Goal: Find specific page/section: Find specific page/section

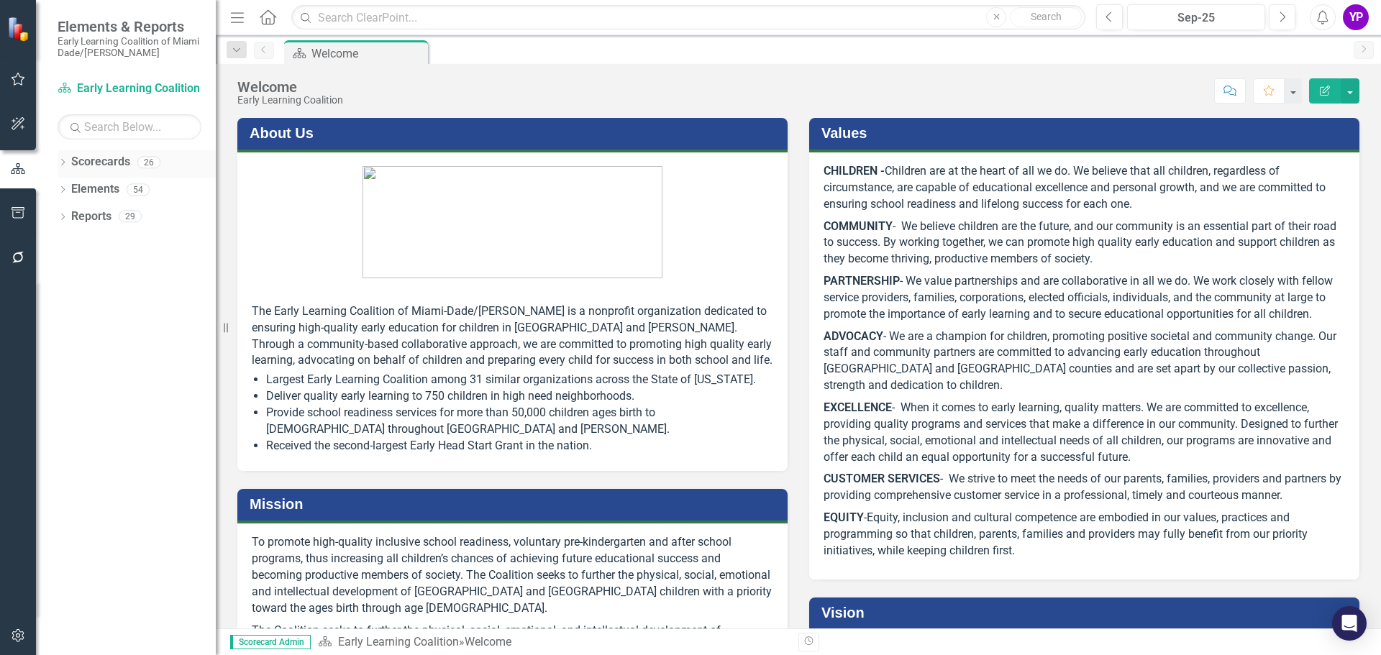
click at [63, 161] on icon "Dropdown" at bounding box center [63, 164] width 10 height 8
drag, startPoint x: 72, startPoint y: 186, endPoint x: 76, endPoint y: 211, distance: 24.8
click at [72, 186] on icon "Dropdown" at bounding box center [70, 189] width 11 height 9
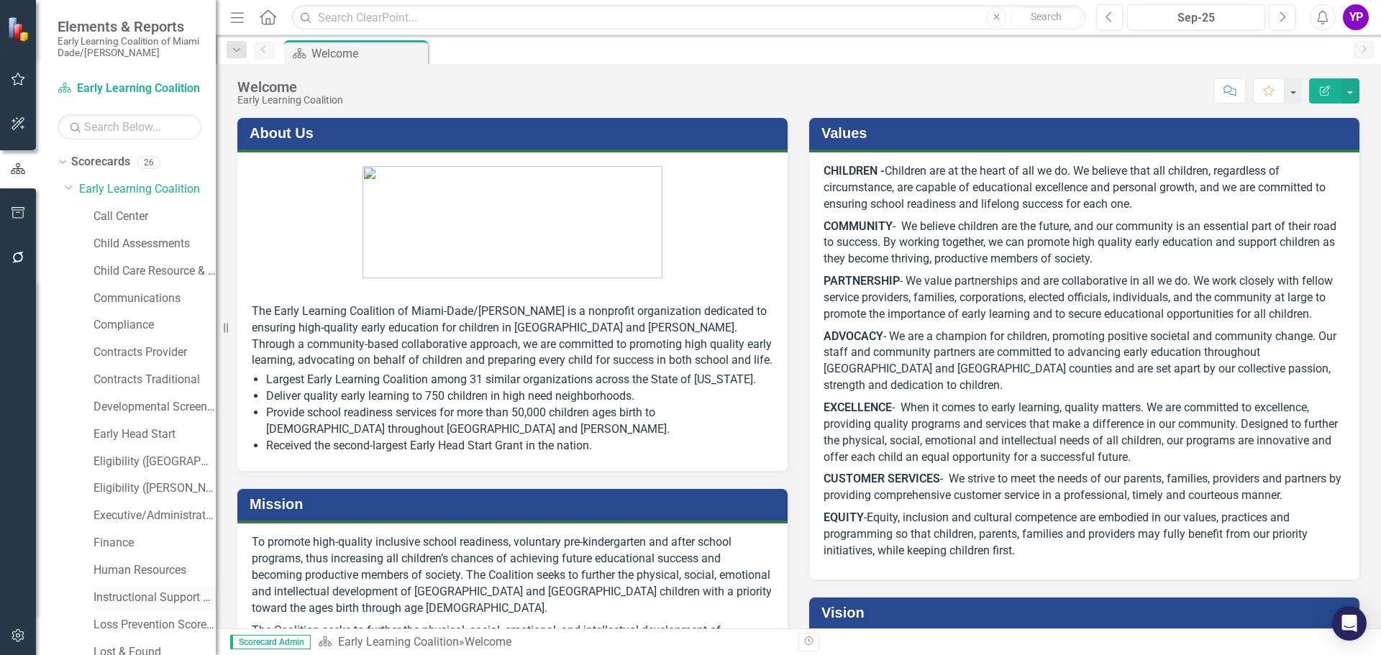
click at [150, 599] on link "Instructional Support Services" at bounding box center [155, 598] width 122 height 17
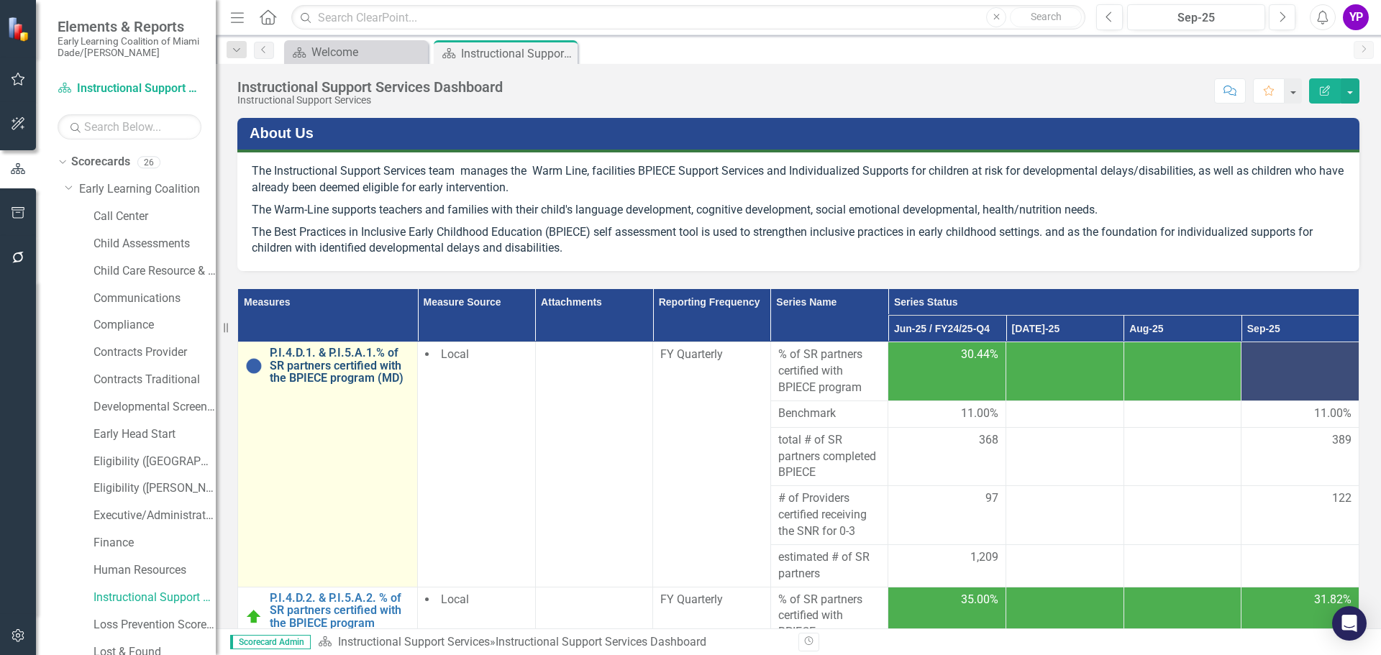
click at [312, 370] on link "P.I.4.D.1. & P.I.5.A.1.% of SR partners certified with the BPIECE program (MD)" at bounding box center [340, 366] width 140 height 38
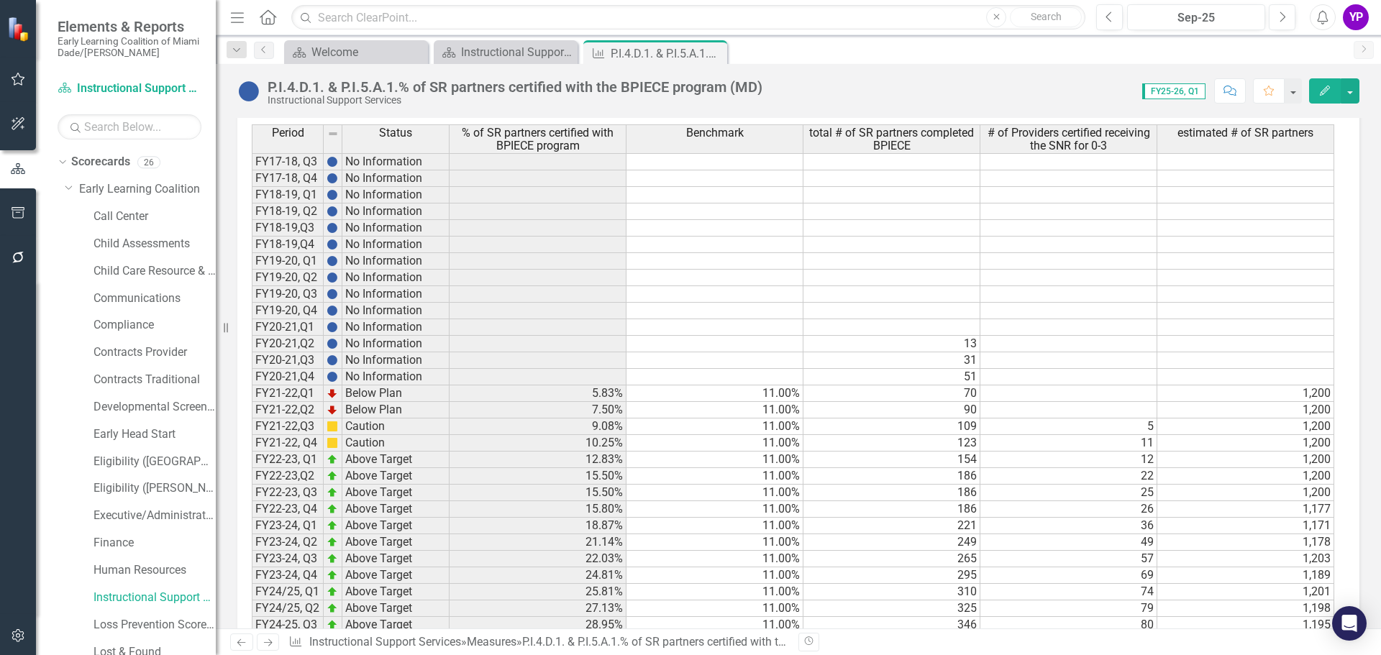
scroll to position [958, 0]
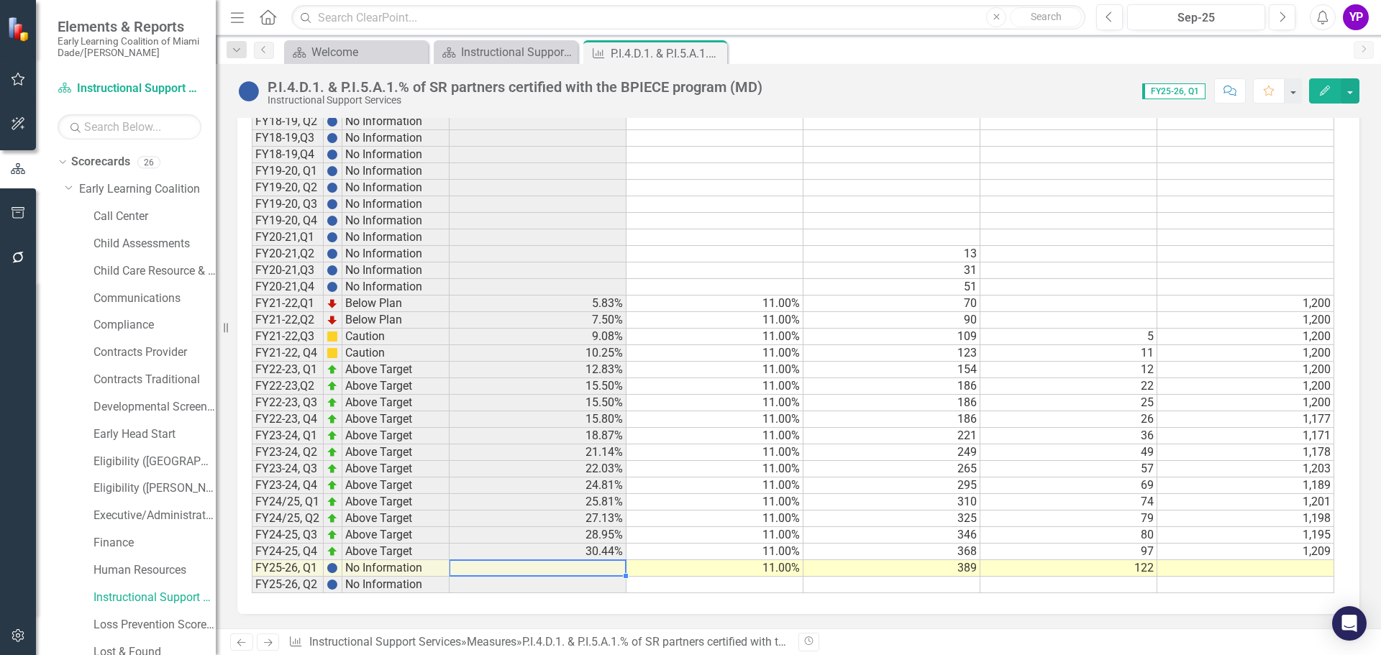
click at [581, 565] on td at bounding box center [538, 568] width 177 height 17
click at [1262, 568] on td at bounding box center [1246, 568] width 177 height 17
click at [1256, 547] on td "1,209" at bounding box center [1246, 552] width 177 height 17
click at [1248, 570] on td at bounding box center [1246, 568] width 177 height 17
click at [565, 567] on td at bounding box center [538, 568] width 177 height 17
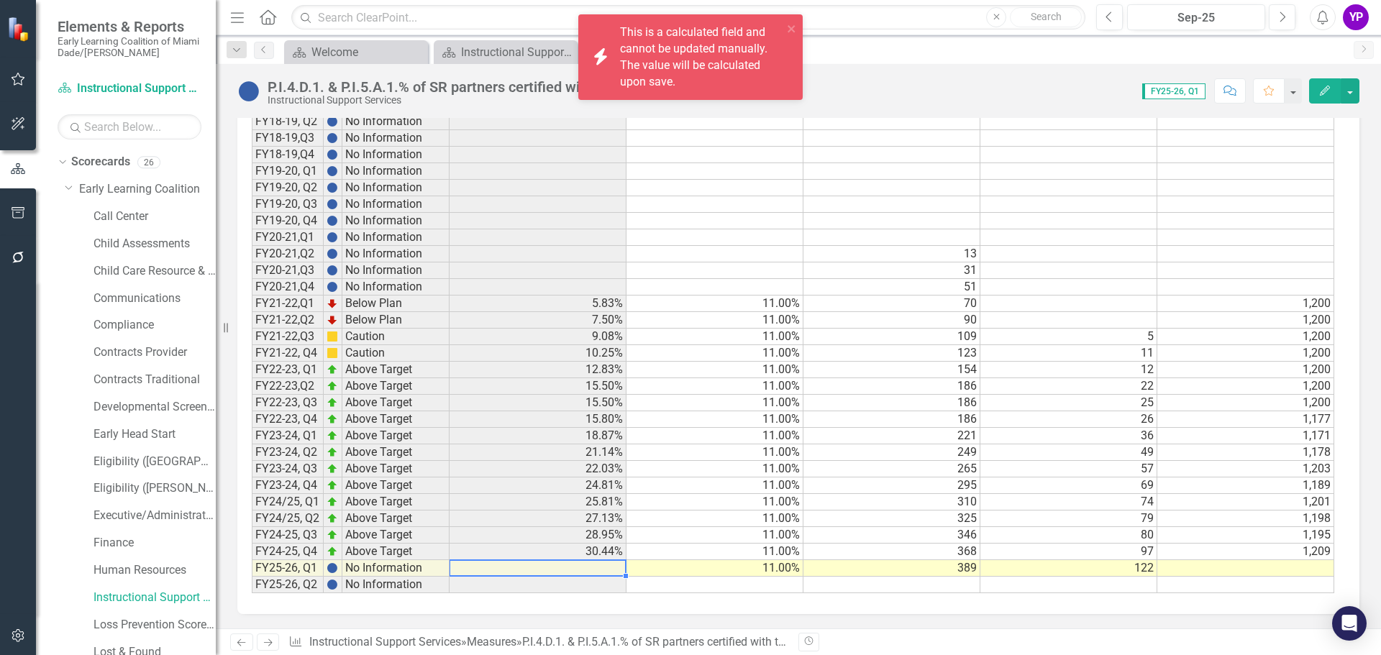
click at [565, 567] on td at bounding box center [538, 568] width 177 height 17
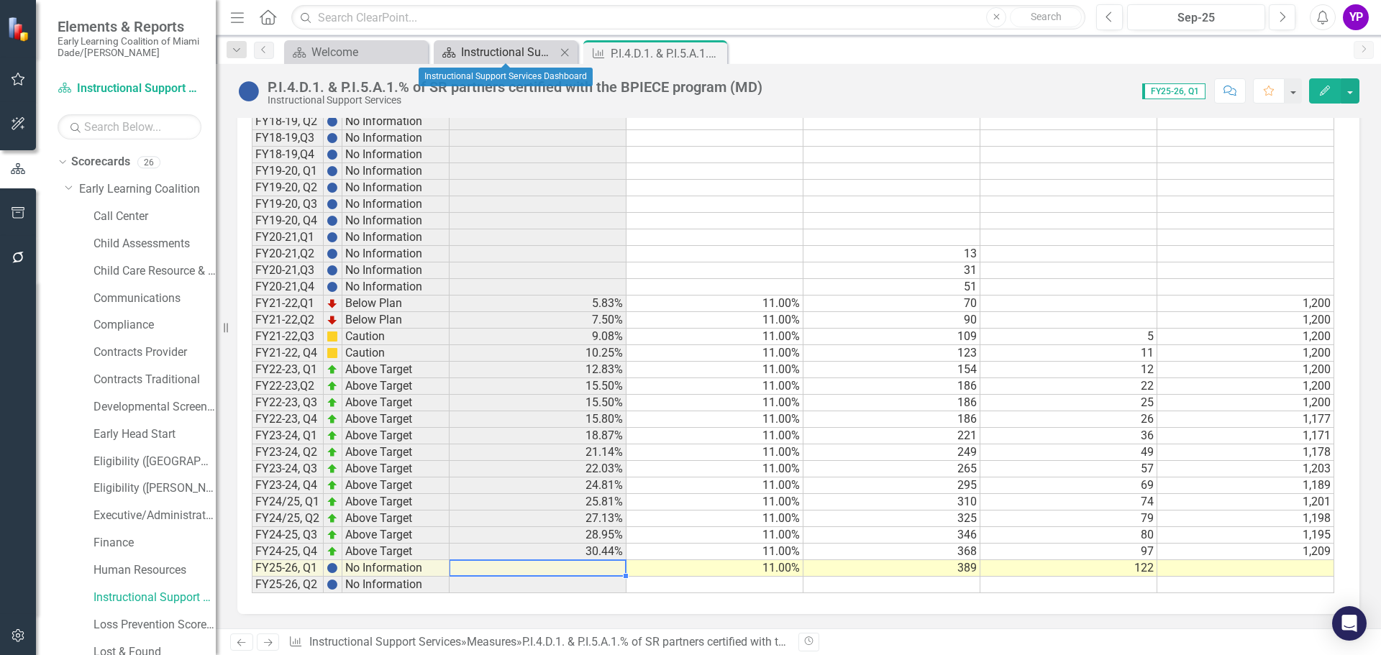
click at [480, 45] on div "Instructional Support Services Dashboard" at bounding box center [508, 52] width 95 height 18
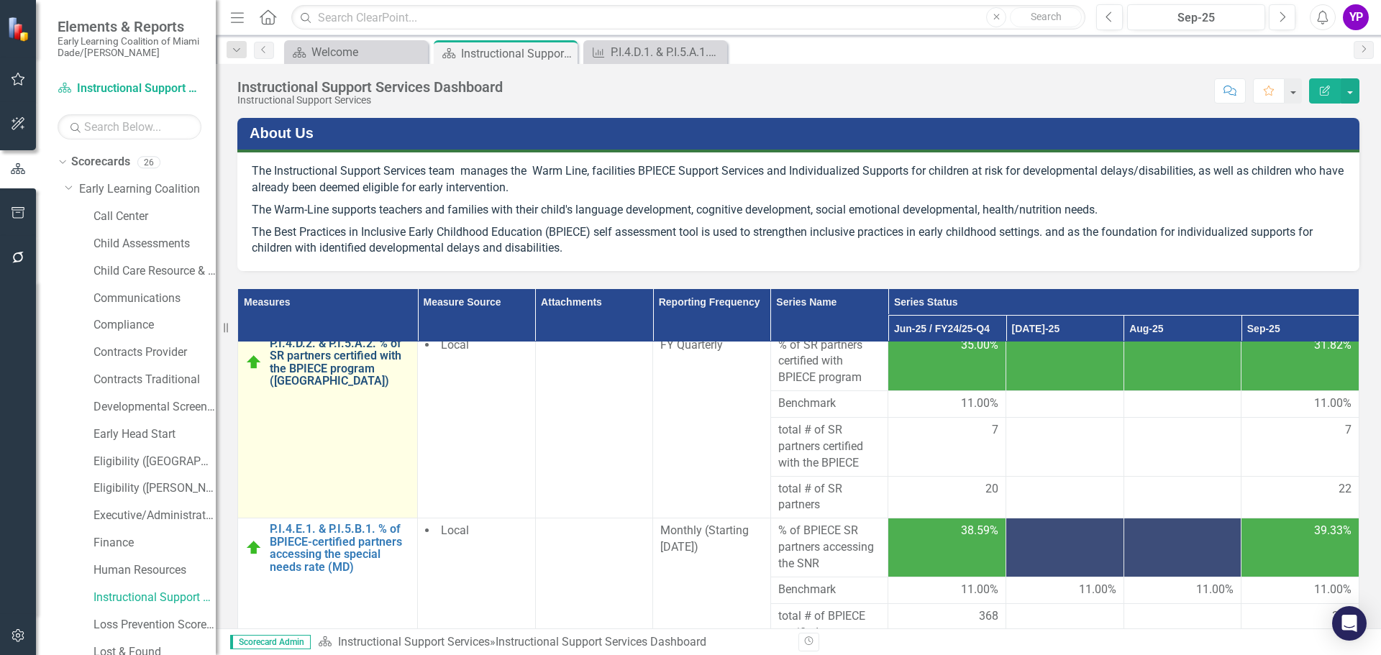
scroll to position [288, 0]
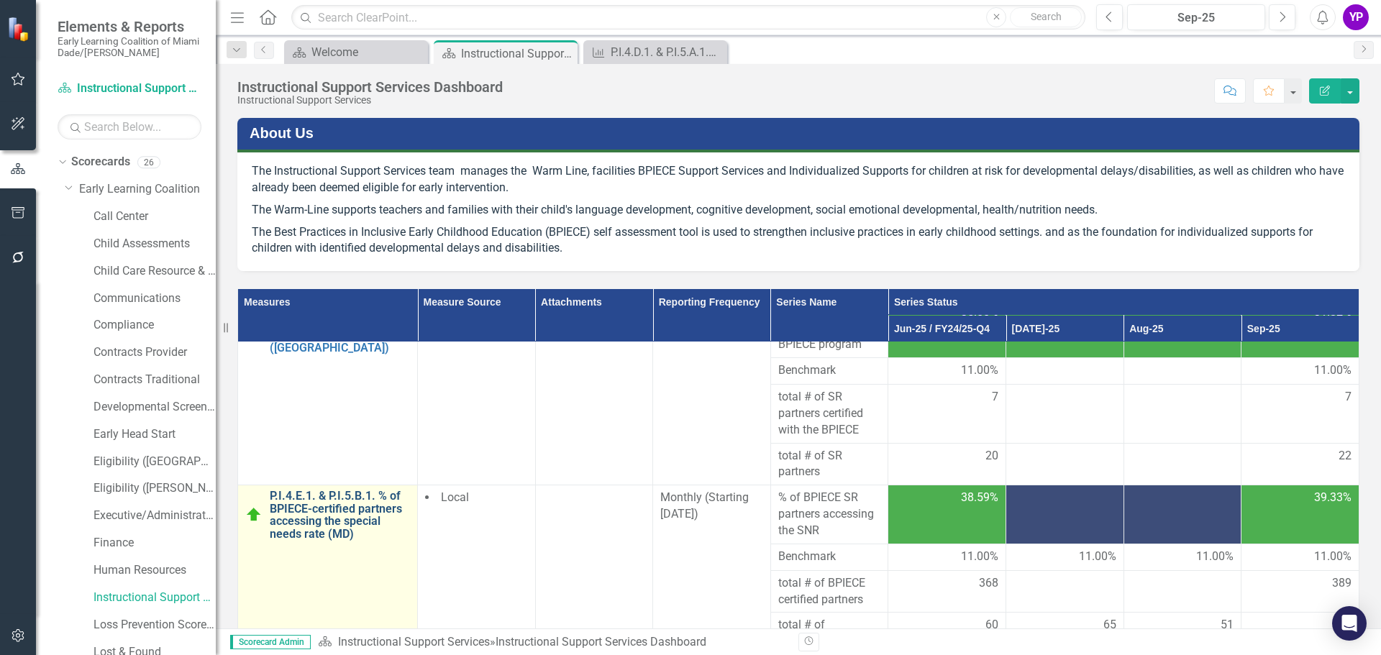
click at [340, 507] on link "P.I.4.E.1. & P.I.5.B.1. % of BPIECE-certified partners accessing the special ne…" at bounding box center [340, 515] width 140 height 50
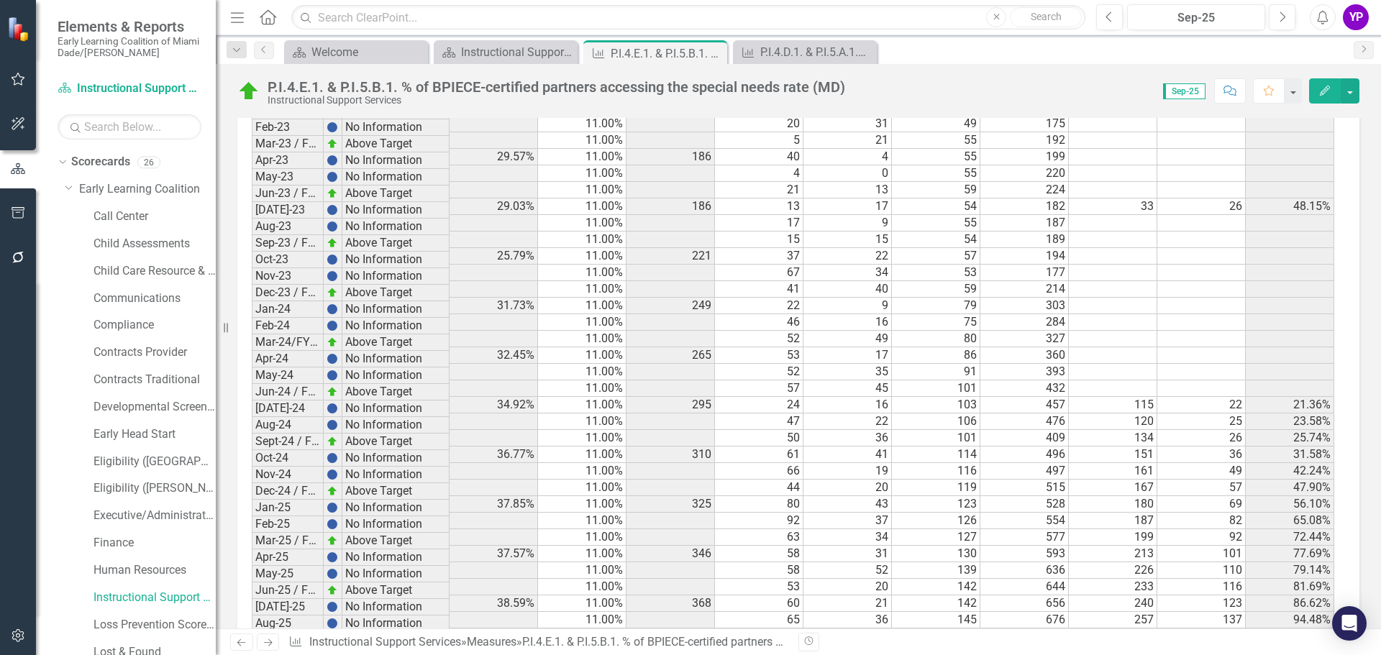
scroll to position [1168, 0]
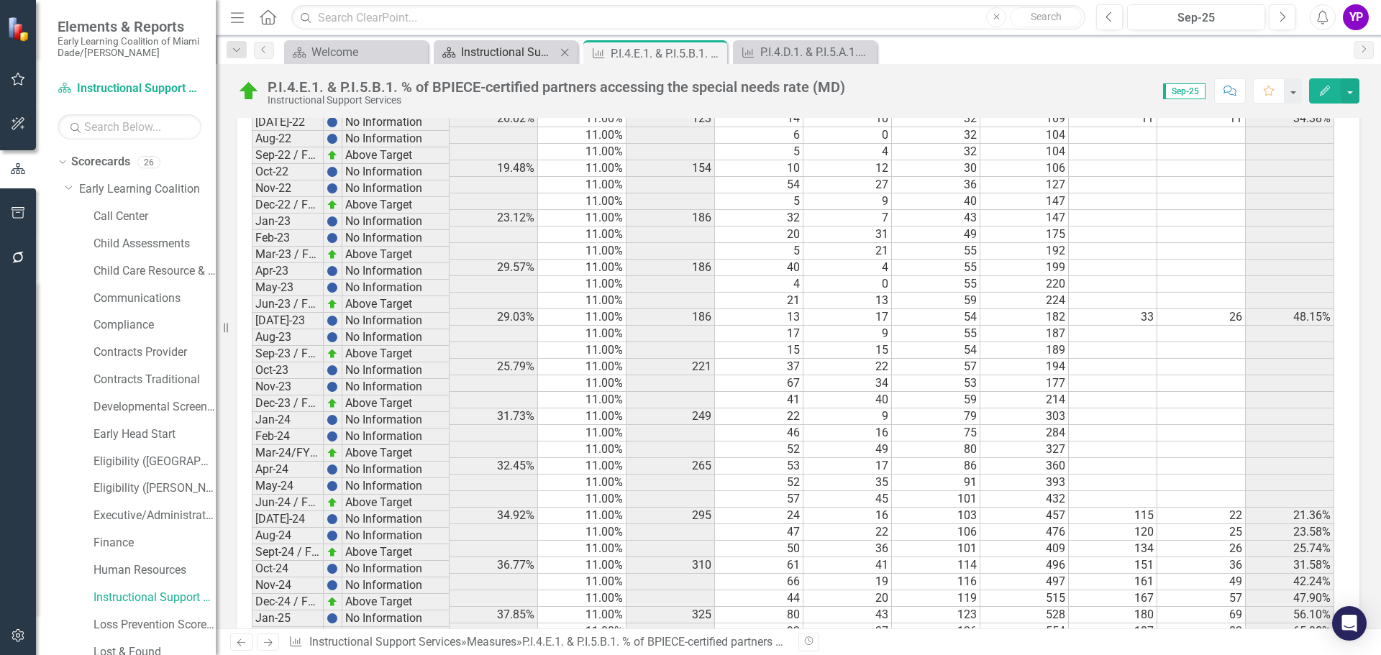
click at [501, 50] on div "Instructional Support Services Dashboard" at bounding box center [508, 52] width 95 height 18
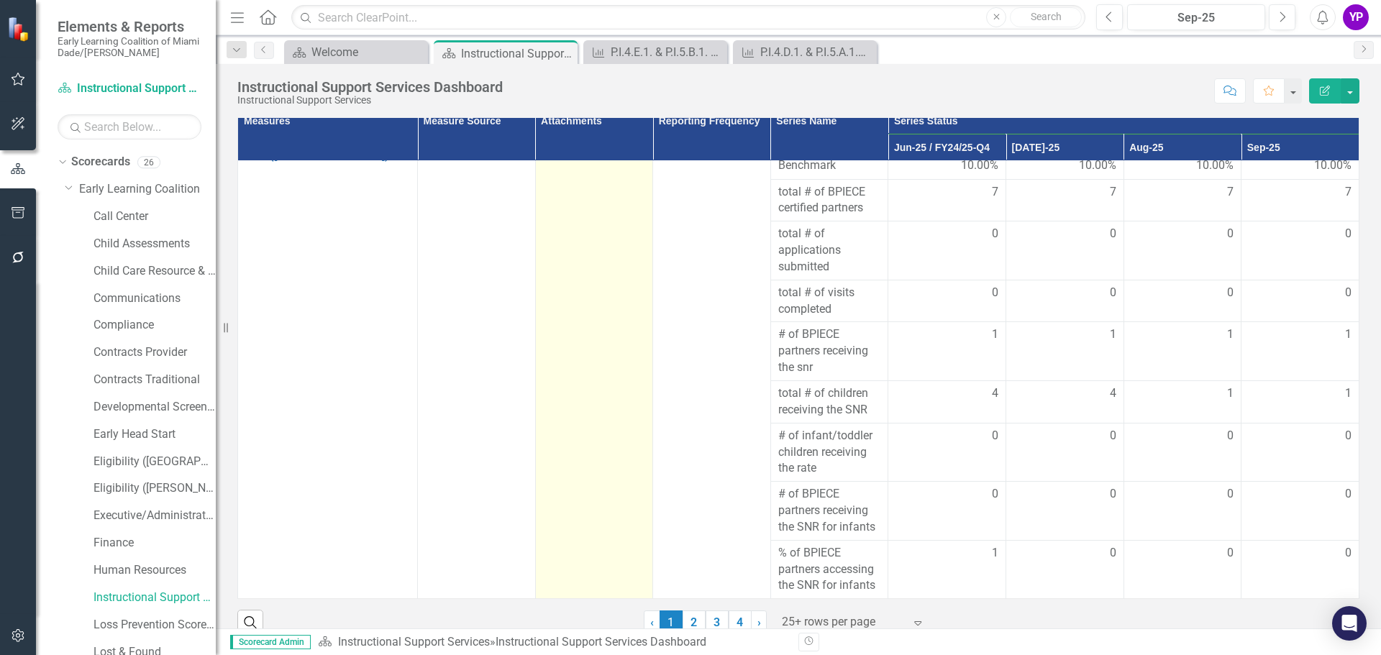
scroll to position [202, 0]
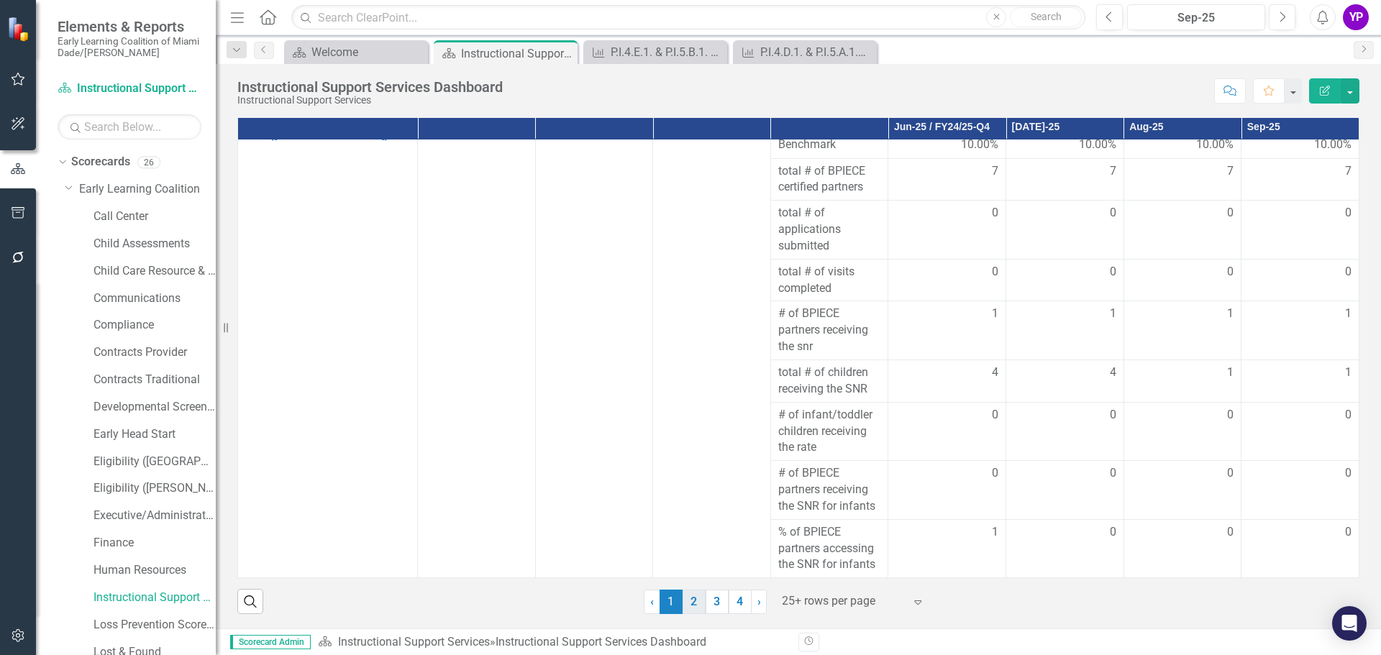
click at [685, 600] on link "2" at bounding box center [694, 602] width 23 height 24
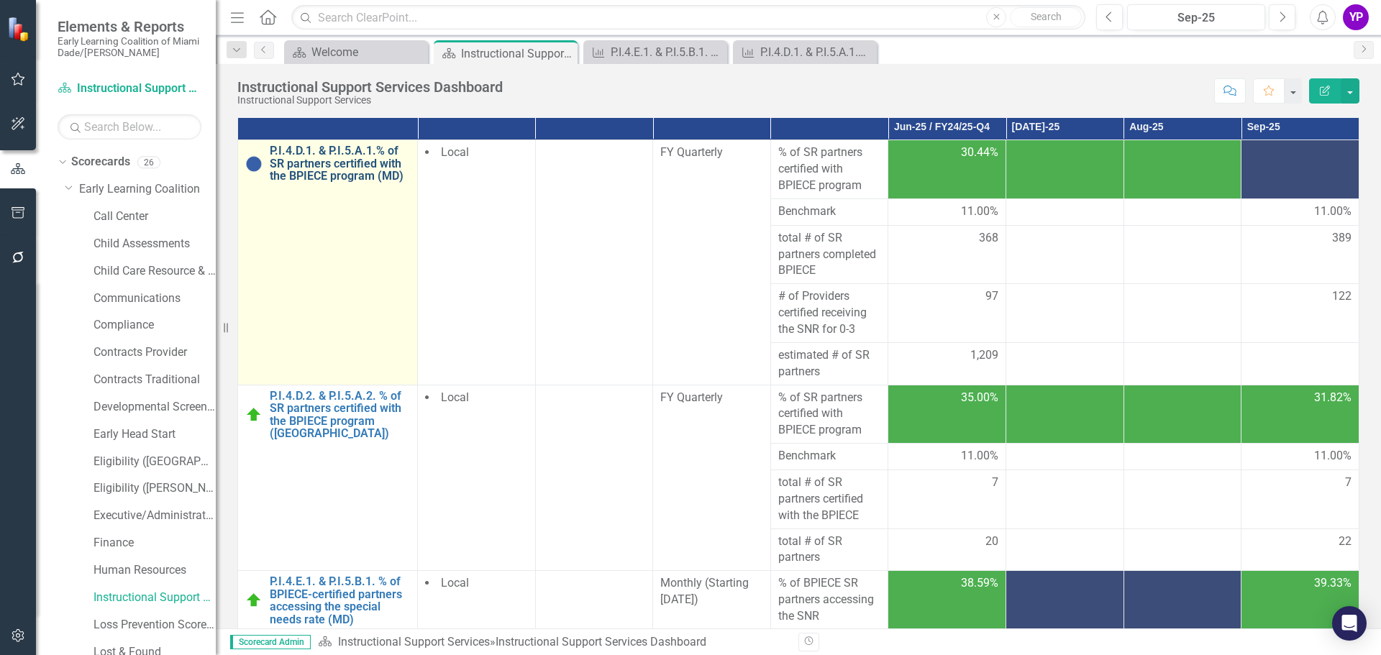
click at [332, 175] on link "P.I.4.D.1. & P.I.5.A.1.% of SR partners certified with the BPIECE program (MD)" at bounding box center [340, 164] width 140 height 38
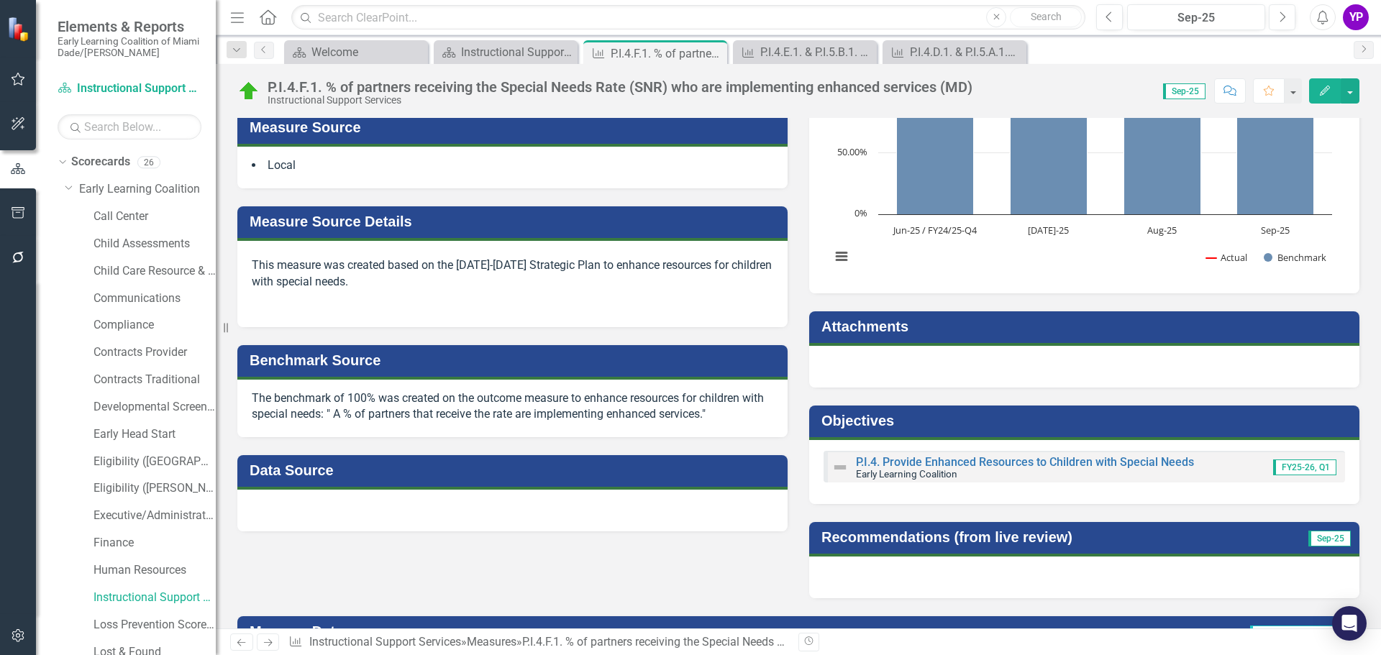
scroll to position [286, 0]
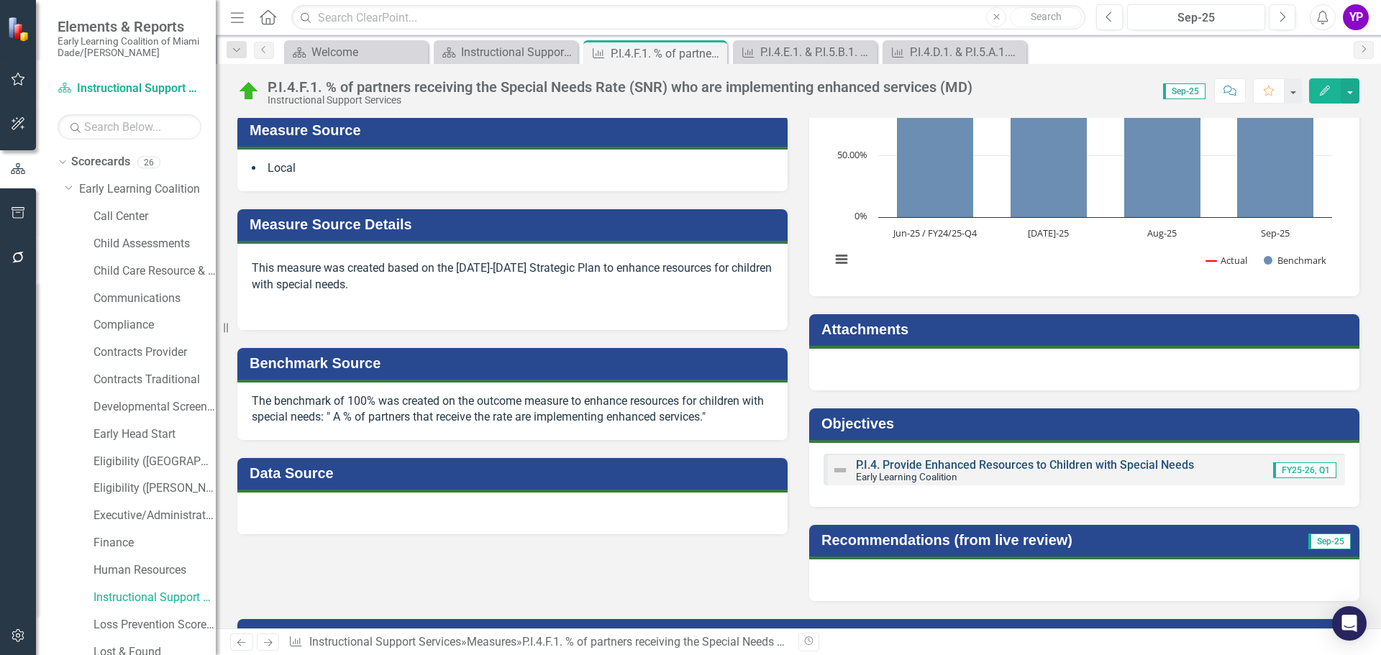
click at [983, 465] on link "P.I.4. Provide Enhanced Resources to Children with Special Needs" at bounding box center [1025, 465] width 338 height 14
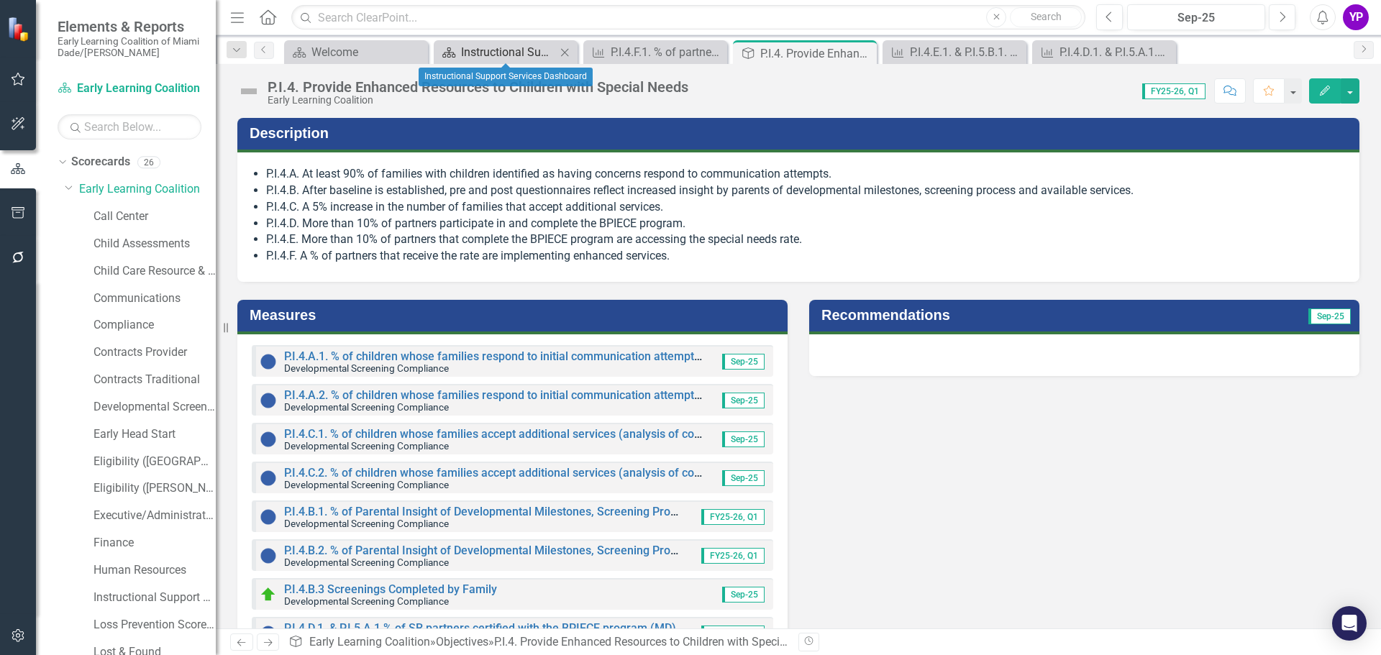
click at [509, 46] on div "Instructional Support Services Dashboard" at bounding box center [508, 52] width 95 height 18
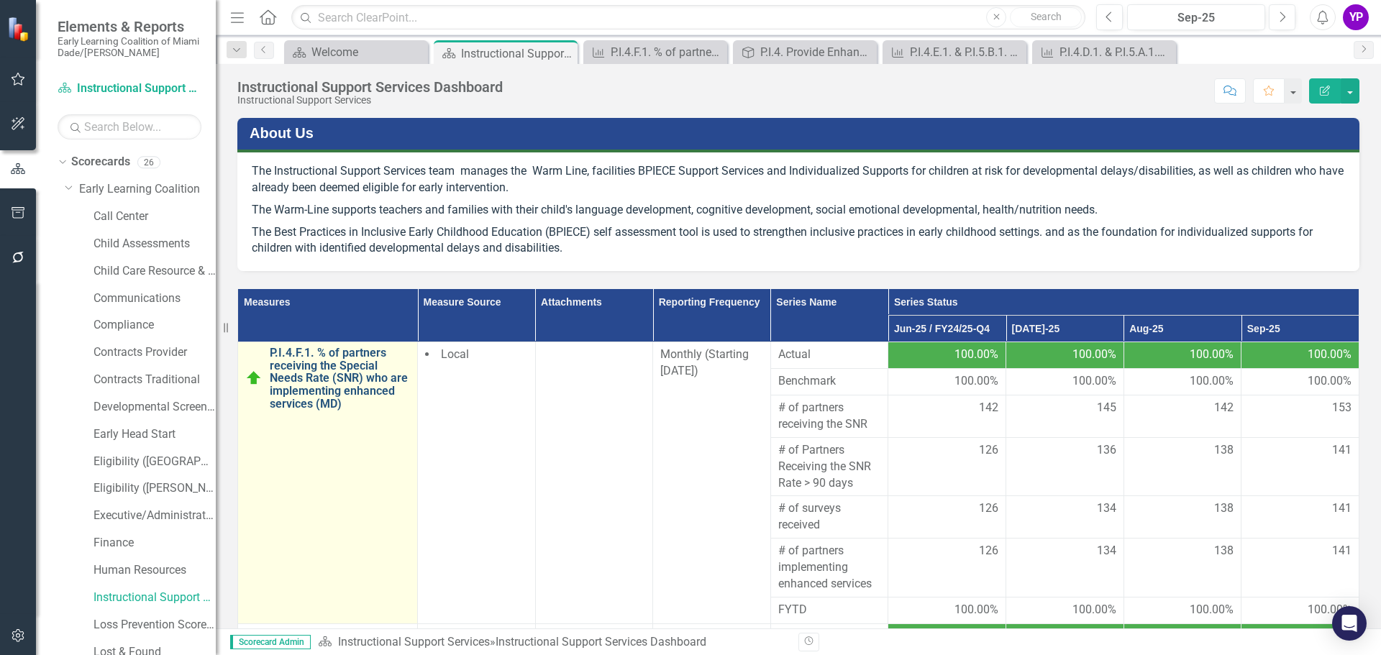
click at [296, 385] on link "P.I.4.F.1. % of partners receiving the Special Needs Rate (SNR) who are impleme…" at bounding box center [340, 378] width 140 height 63
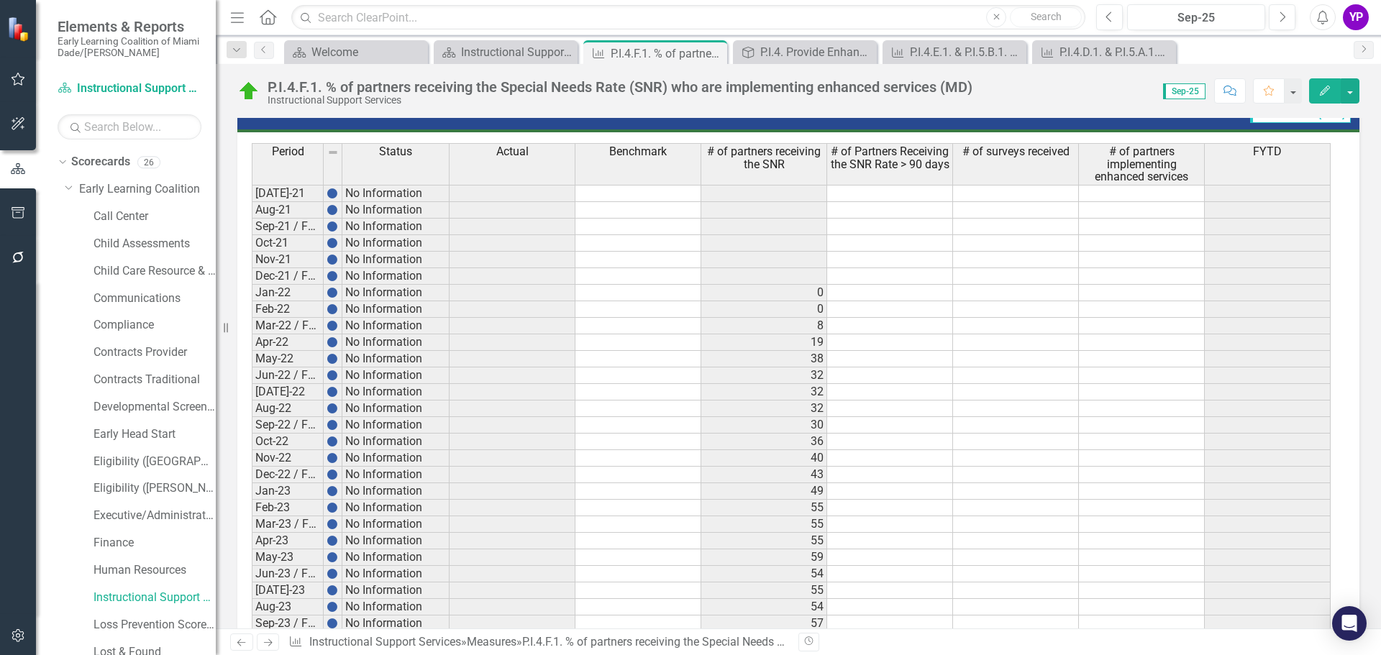
scroll to position [718, 0]
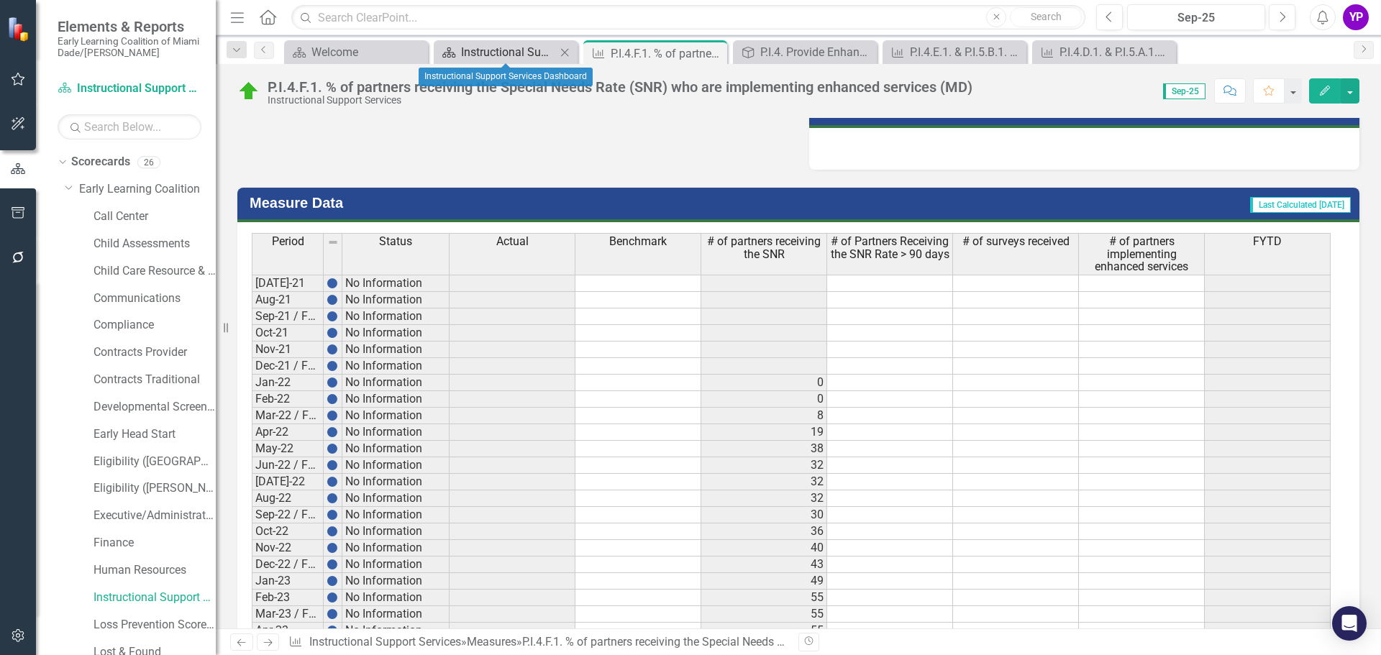
click at [476, 51] on div "Instructional Support Services Dashboard" at bounding box center [508, 52] width 95 height 18
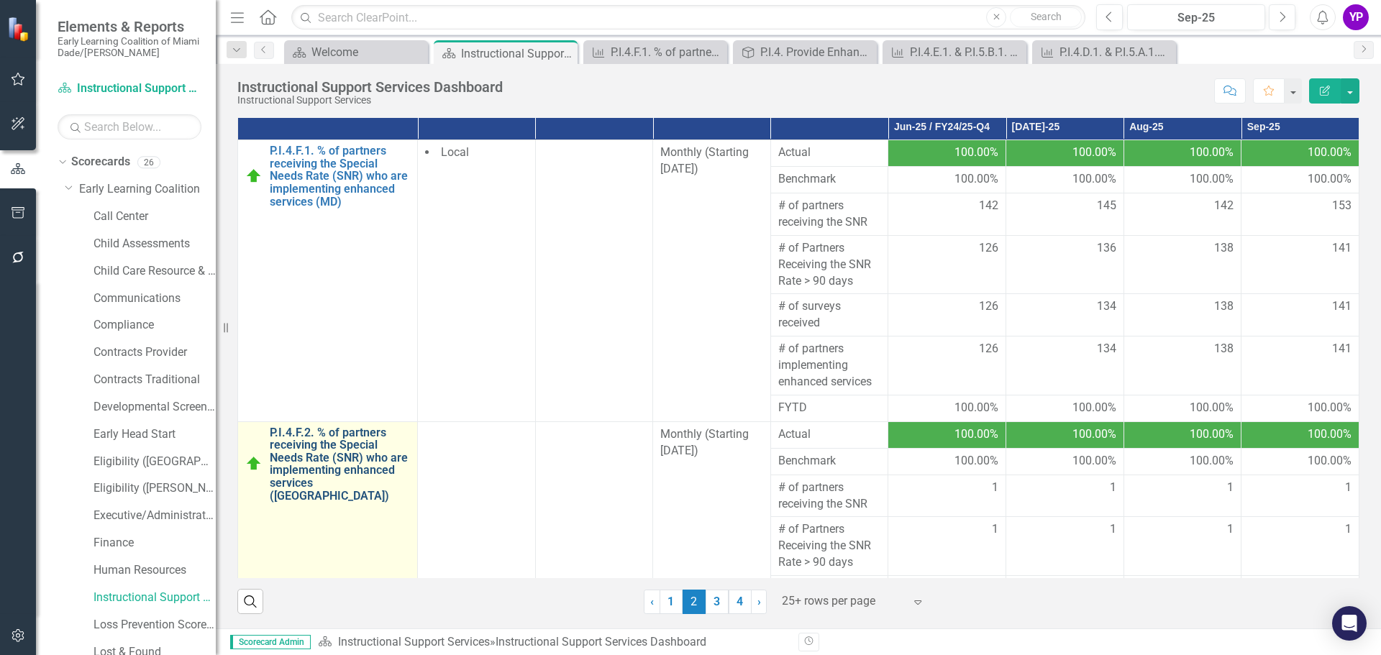
scroll to position [58, 0]
